Goal: Task Accomplishment & Management: Complete application form

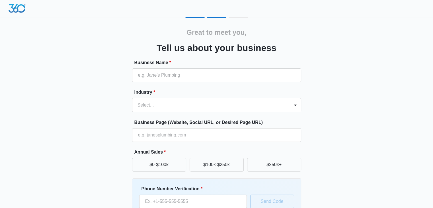
scroll to position [28, 0]
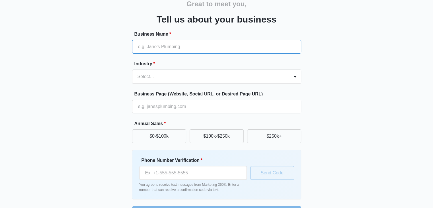
click at [167, 45] on input "Business Name *" at bounding box center [216, 47] width 169 height 14
type input "Gondaliya CPA"
type input "(647) 212-9559"
click at [192, 47] on input "Gondaliya CPA" at bounding box center [216, 47] width 169 height 14
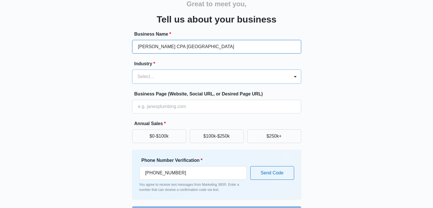
type input "[PERSON_NAME] CPA [GEOGRAPHIC_DATA]"
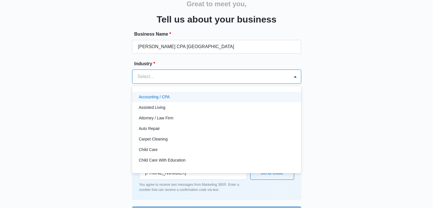
click at [199, 78] on div at bounding box center [209, 77] width 145 height 8
click at [185, 96] on div "Accounting / CPA" at bounding box center [216, 97] width 154 height 6
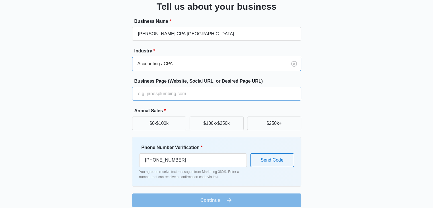
scroll to position [47, 0]
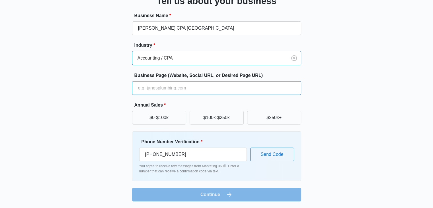
click at [192, 87] on input "Business Page (Website, Social URL, or Desired Page URL)" at bounding box center [216, 88] width 169 height 14
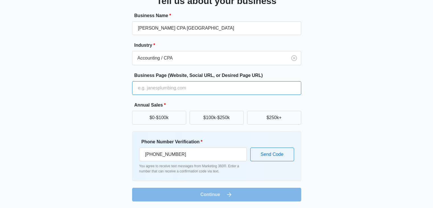
type input "gondaliyacpa.ca"
click at [172, 113] on button "$0-$100k" at bounding box center [159, 118] width 54 height 14
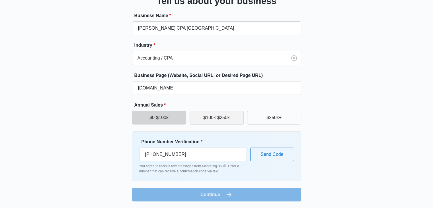
click at [222, 116] on button "$100k-$250k" at bounding box center [216, 118] width 54 height 14
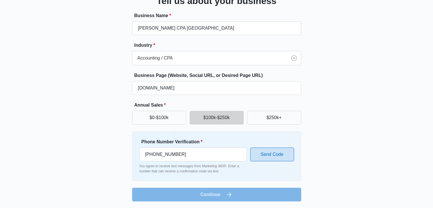
click at [269, 153] on button "Send Code" at bounding box center [272, 154] width 44 height 14
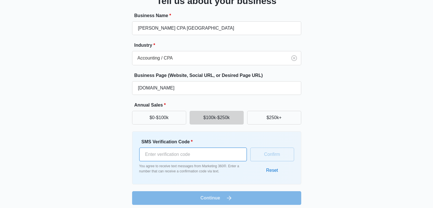
click at [194, 152] on input "SMS Verification Code *" at bounding box center [193, 154] width 108 height 14
type input "707454"
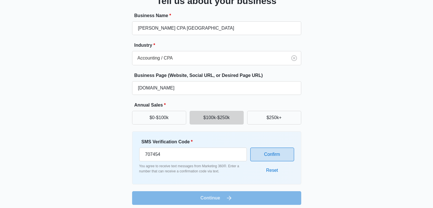
click at [279, 153] on button "Confirm" at bounding box center [272, 154] width 44 height 14
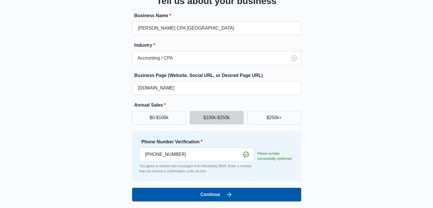
click at [244, 197] on button "Continue" at bounding box center [216, 194] width 169 height 14
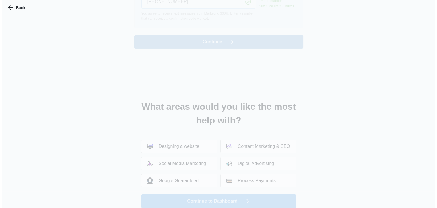
scroll to position [0, 0]
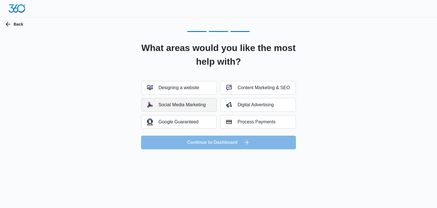
click at [193, 103] on div "Social Media Marketing" at bounding box center [176, 105] width 59 height 6
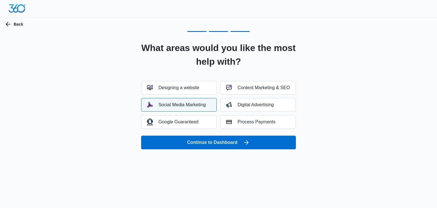
click at [193, 104] on div "Social Media Marketing" at bounding box center [176, 105] width 59 height 6
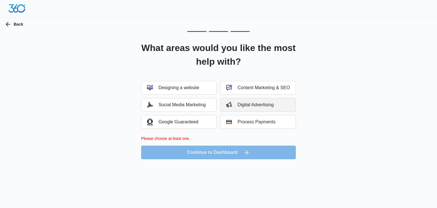
click at [253, 107] on div "Digital Advertising" at bounding box center [250, 105] width 48 height 6
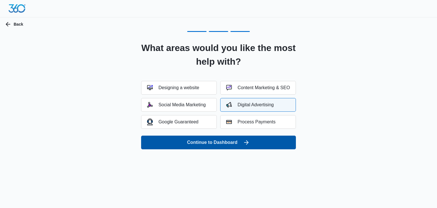
click at [226, 142] on button "Continue to Dashboard" at bounding box center [218, 142] width 155 height 14
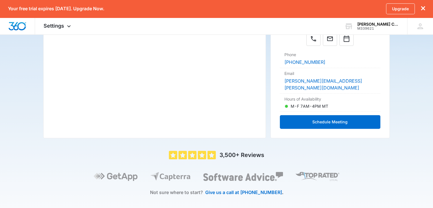
scroll to position [45, 0]
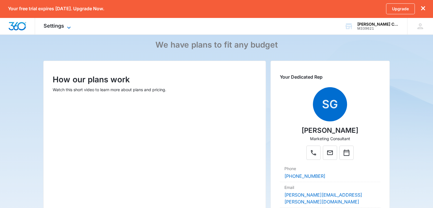
click at [66, 25] on icon at bounding box center [68, 27] width 7 height 7
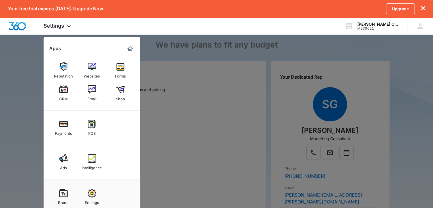
click at [196, 112] on div at bounding box center [216, 104] width 433 height 208
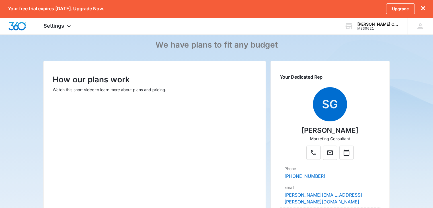
click at [39, 162] on main "Pricing & Plans We have plans to fit any budget How our plans work Watch this s…" at bounding box center [216, 167] width 433 height 321
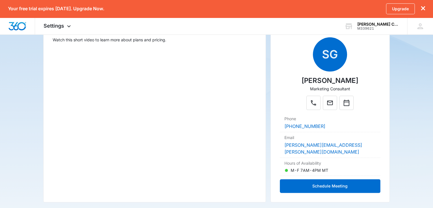
scroll to position [102, 0]
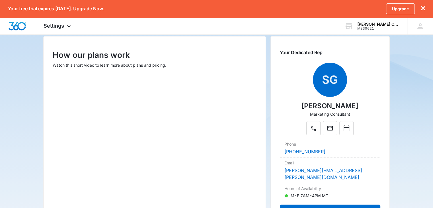
scroll to position [85, 0]
